Goal: Task Accomplishment & Management: Use online tool/utility

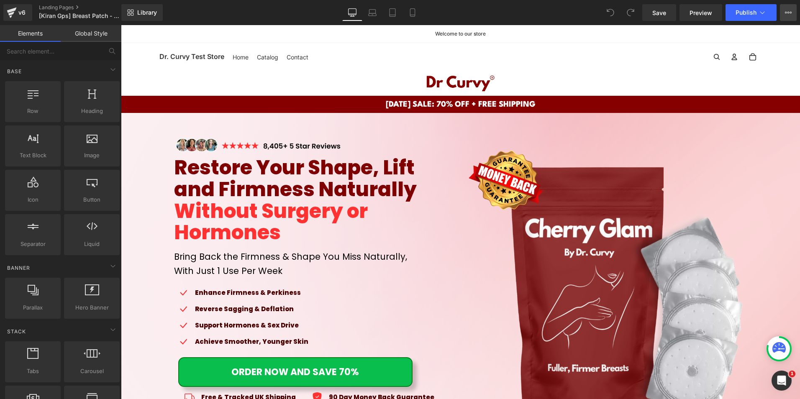
click at [787, 15] on icon at bounding box center [788, 12] width 7 height 7
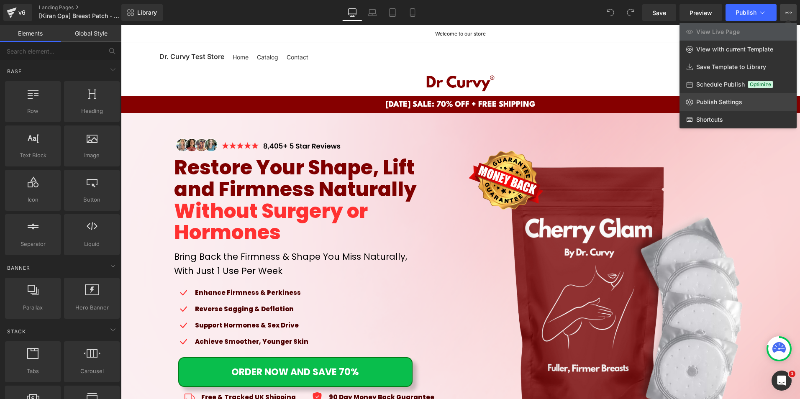
click at [734, 100] on span "Publish Settings" at bounding box center [719, 102] width 46 height 8
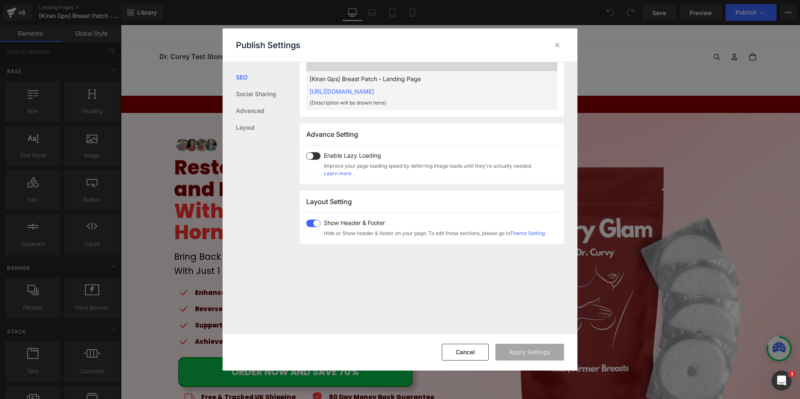
scroll to position [419, 0]
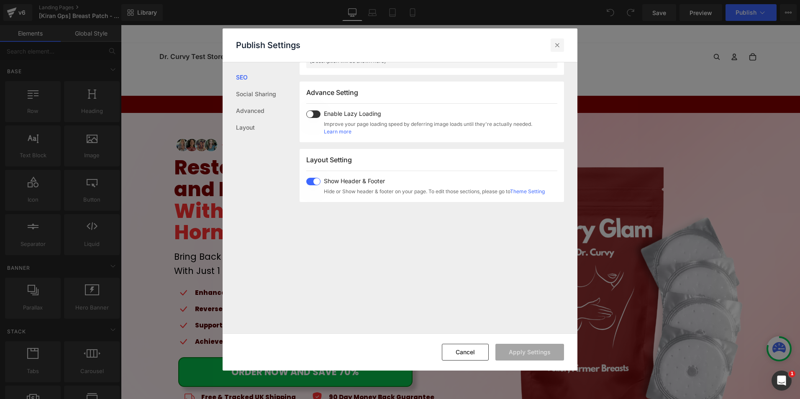
click at [559, 46] on icon at bounding box center [557, 45] width 8 height 8
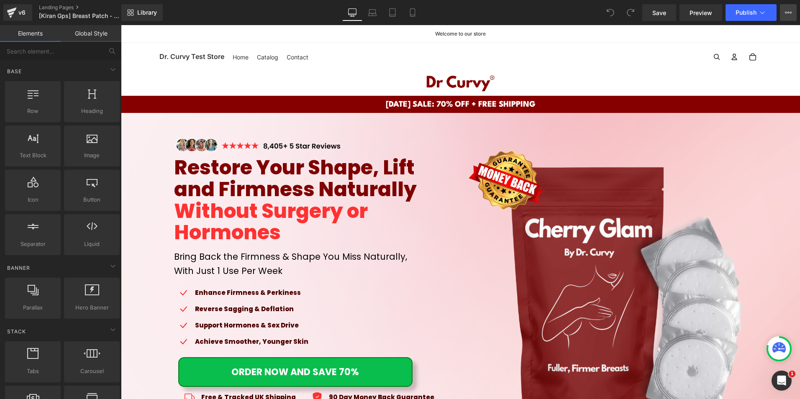
click at [786, 14] on icon at bounding box center [788, 12] width 7 height 7
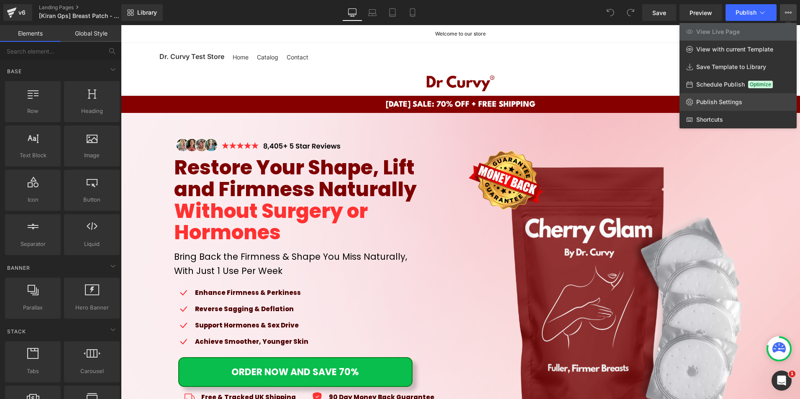
click at [725, 101] on span "Publish Settings" at bounding box center [719, 102] width 46 height 8
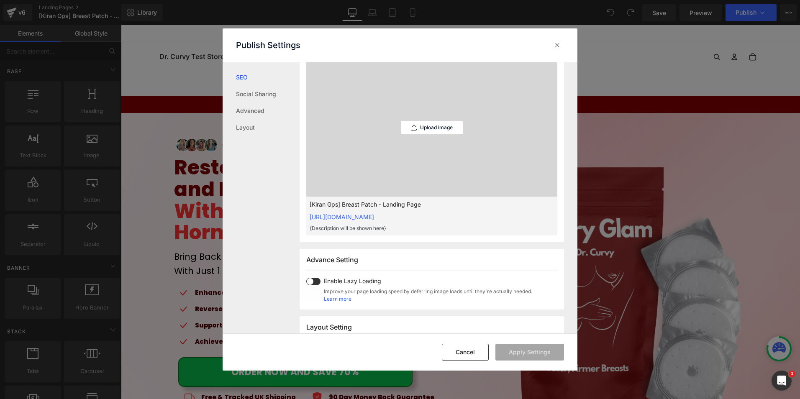
scroll to position [377, 0]
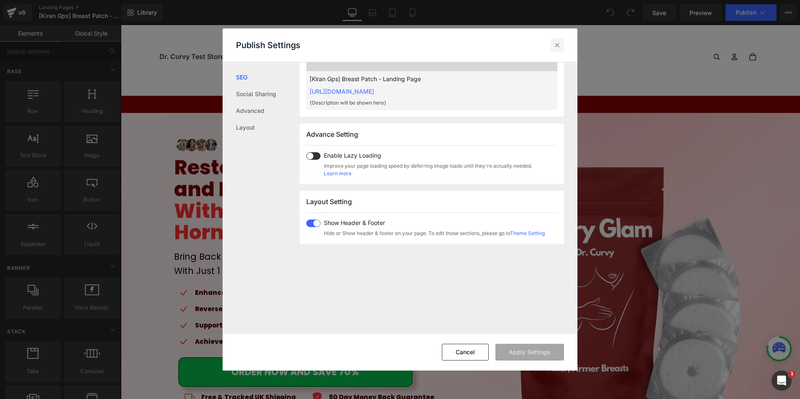
click at [555, 44] on icon at bounding box center [557, 45] width 8 height 8
